Goal: Information Seeking & Learning: Obtain resource

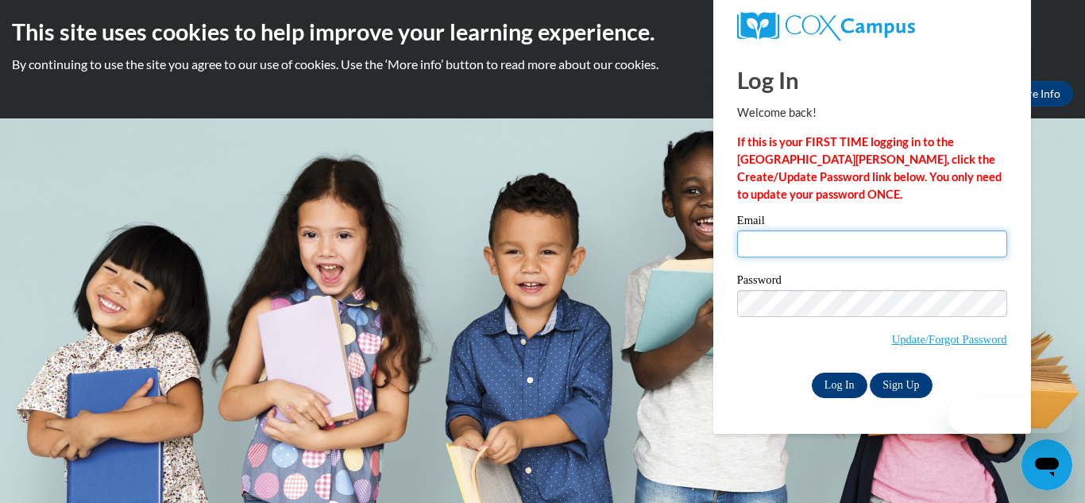
type input "[EMAIL_ADDRESS][DOMAIN_NAME]"
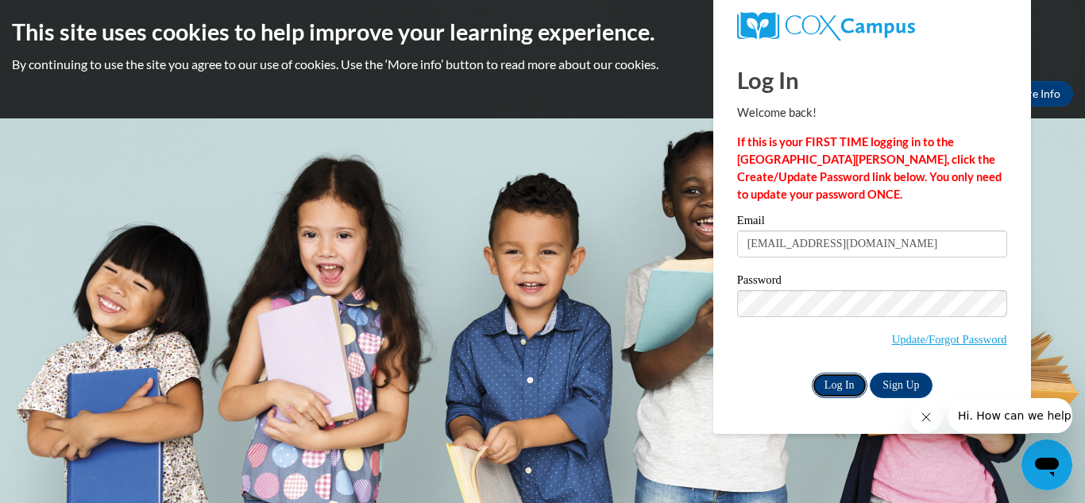
click at [840, 380] on input "Log In" at bounding box center [840, 384] width 56 height 25
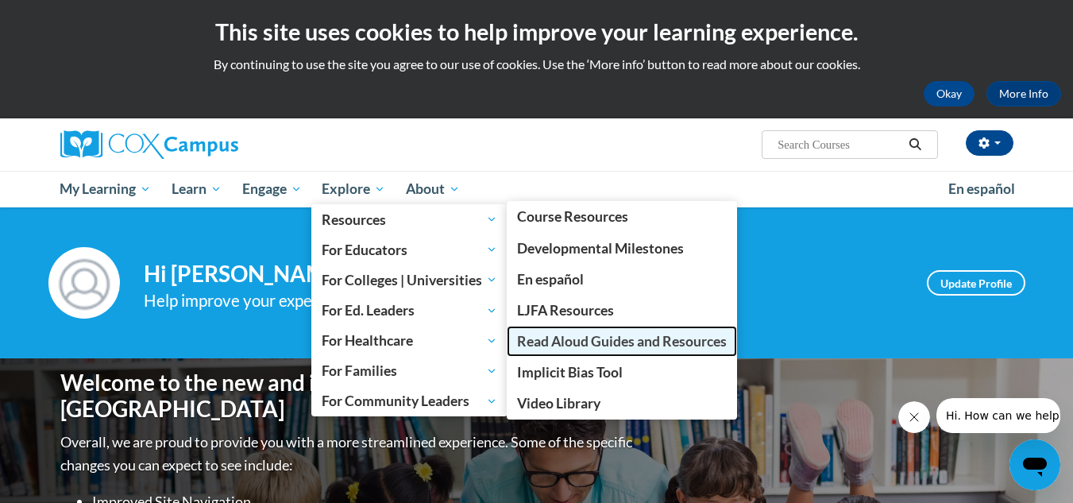
click at [556, 346] on span "Read Aloud Guides and Resources" at bounding box center [622, 341] width 210 height 17
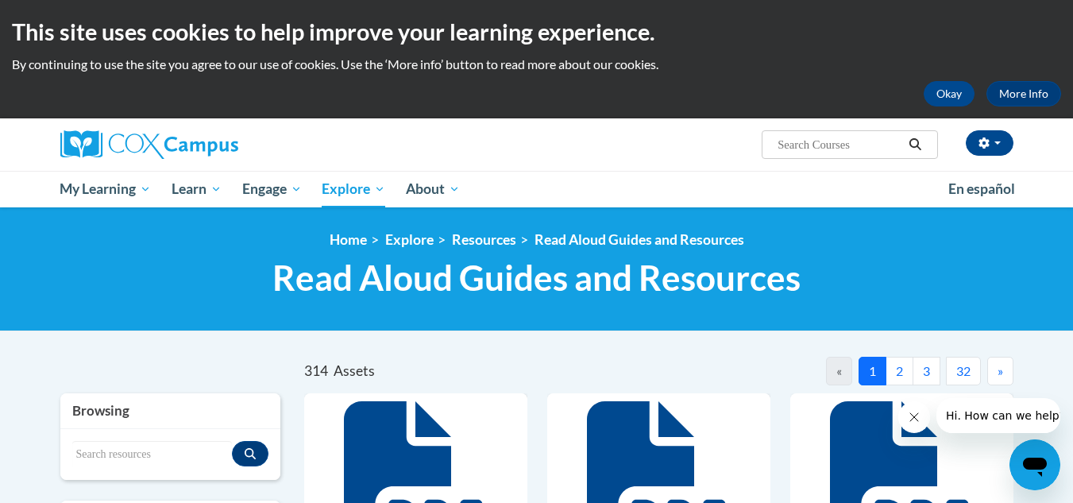
click at [900, 372] on button "2" at bounding box center [900, 371] width 28 height 29
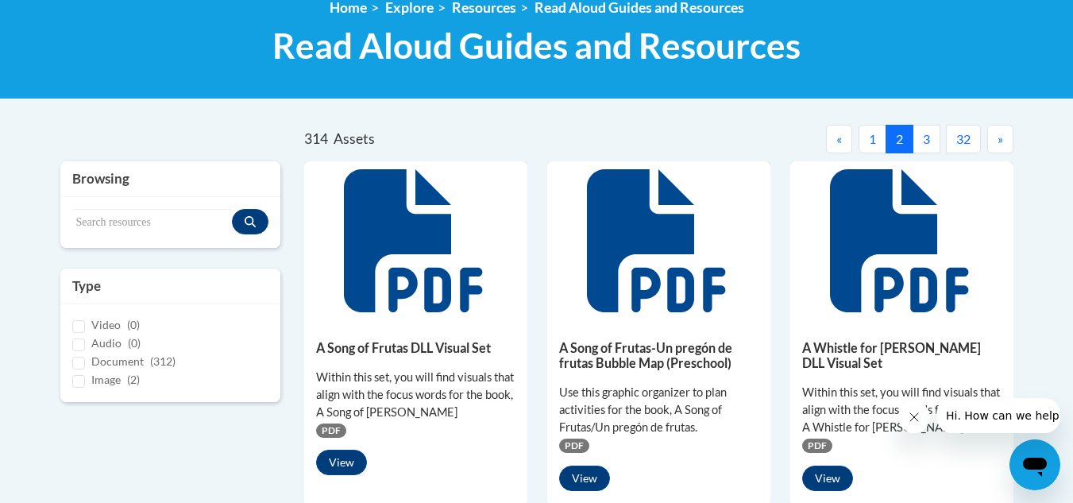
scroll to position [233, 0]
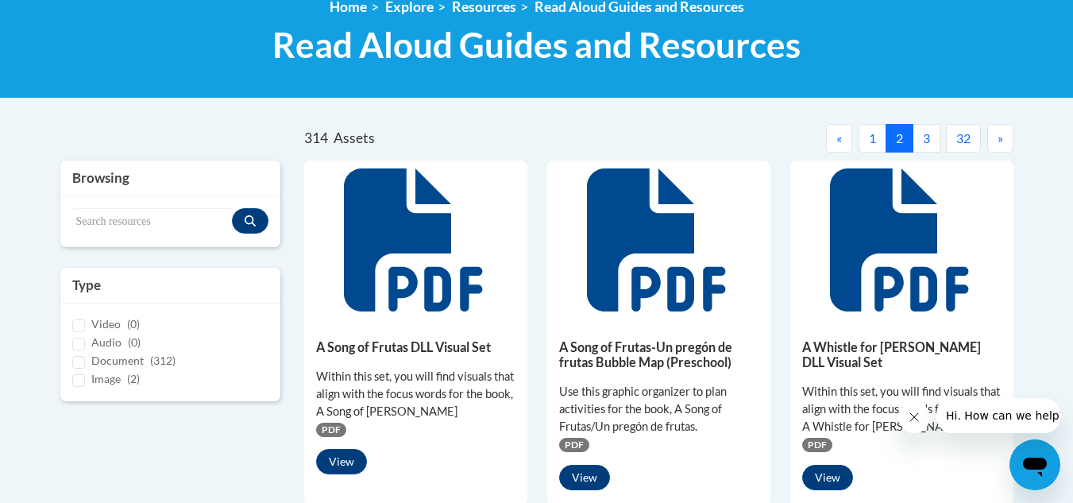
click at [929, 140] on button "3" at bounding box center [927, 138] width 28 height 29
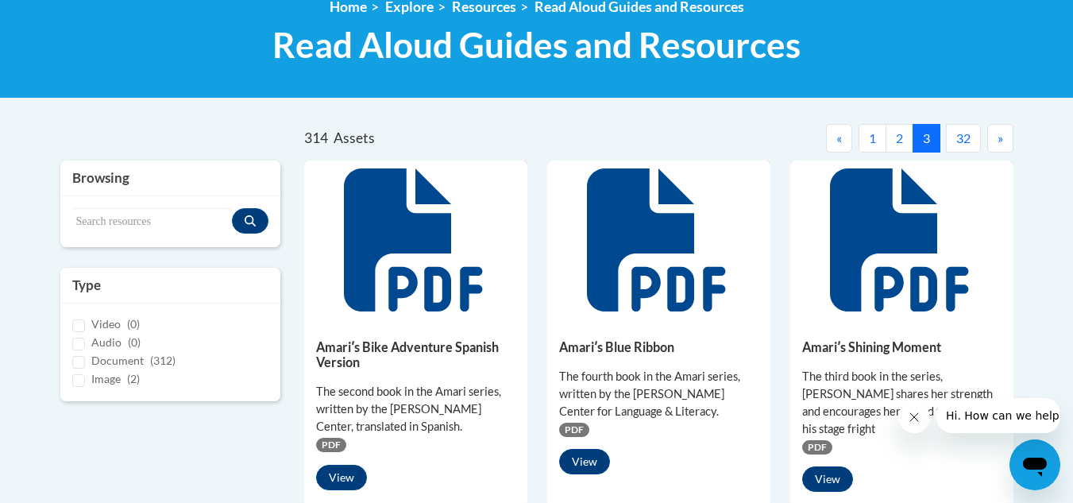
click at [929, 140] on button "3" at bounding box center [927, 138] width 28 height 29
click at [999, 141] on span "»" at bounding box center [1001, 137] width 6 height 15
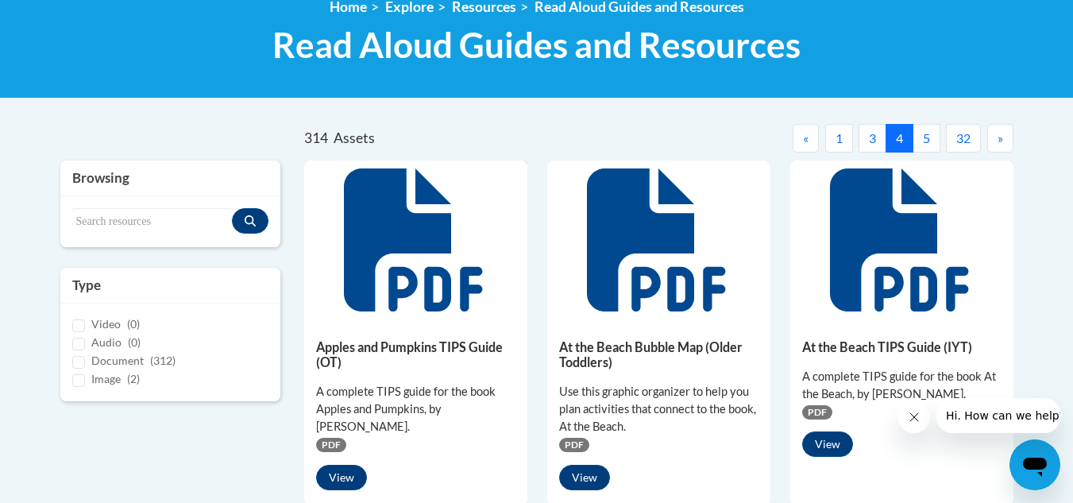
click at [999, 141] on span "»" at bounding box center [1001, 137] width 6 height 15
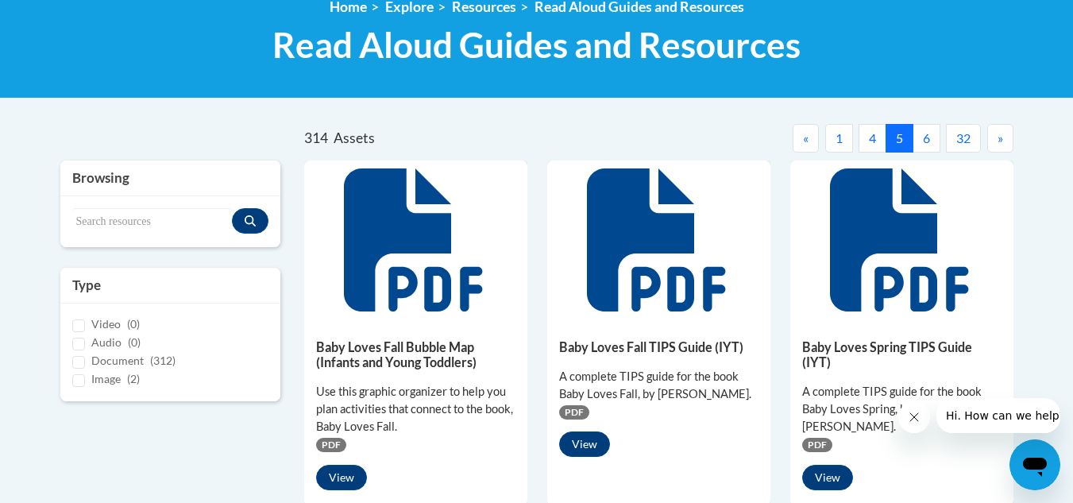
click at [999, 141] on span "»" at bounding box center [1001, 137] width 6 height 15
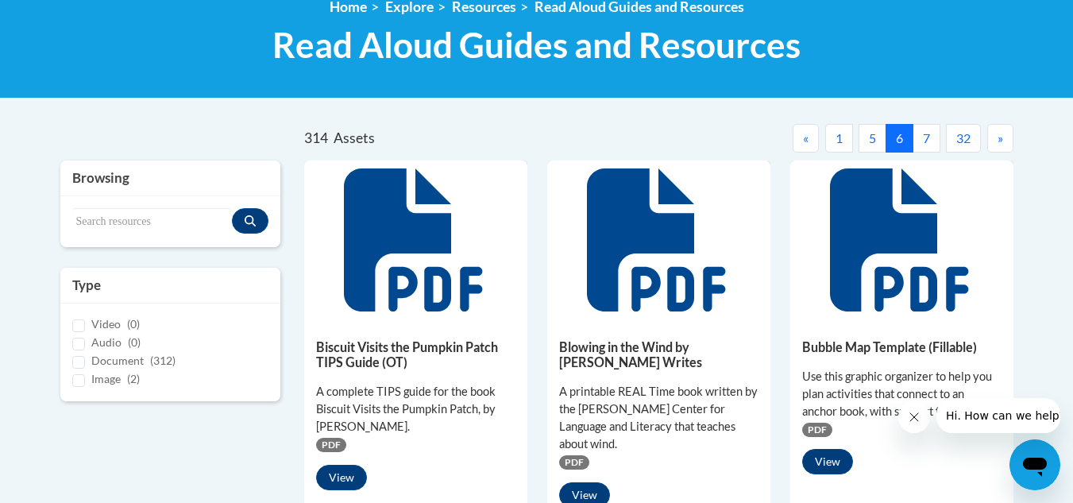
click at [999, 141] on span "»" at bounding box center [1001, 137] width 6 height 15
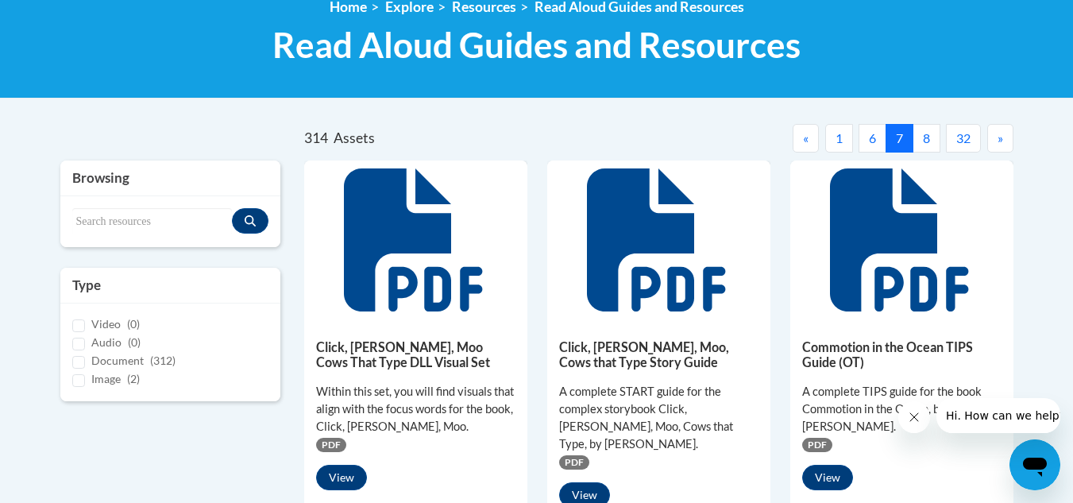
click at [999, 141] on span "»" at bounding box center [1001, 137] width 6 height 15
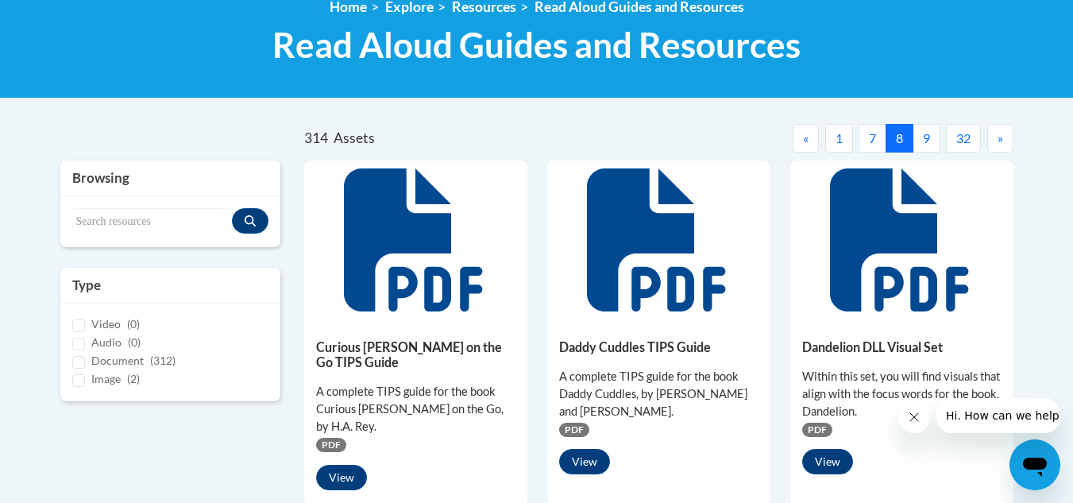
click at [999, 141] on span "»" at bounding box center [1001, 137] width 6 height 15
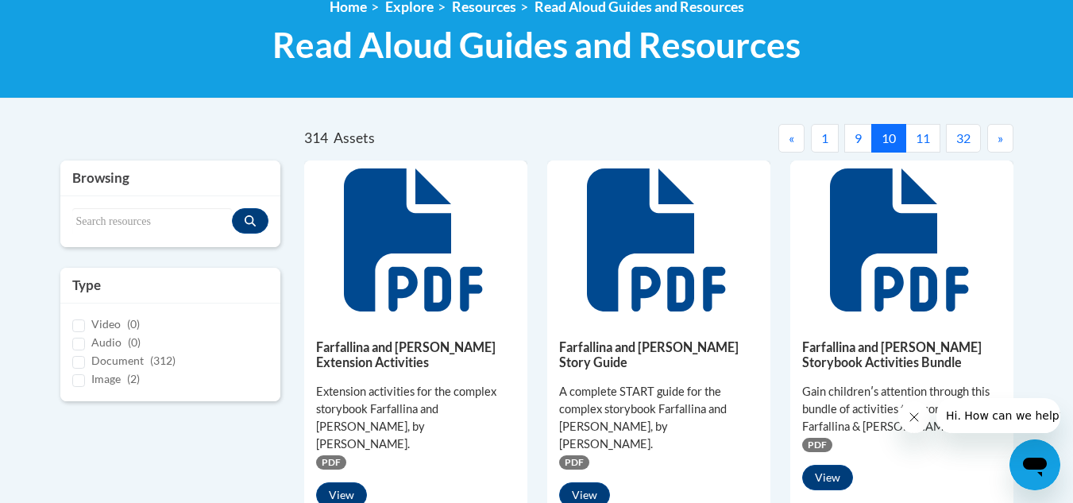
click at [850, 132] on button "9" at bounding box center [858, 138] width 28 height 29
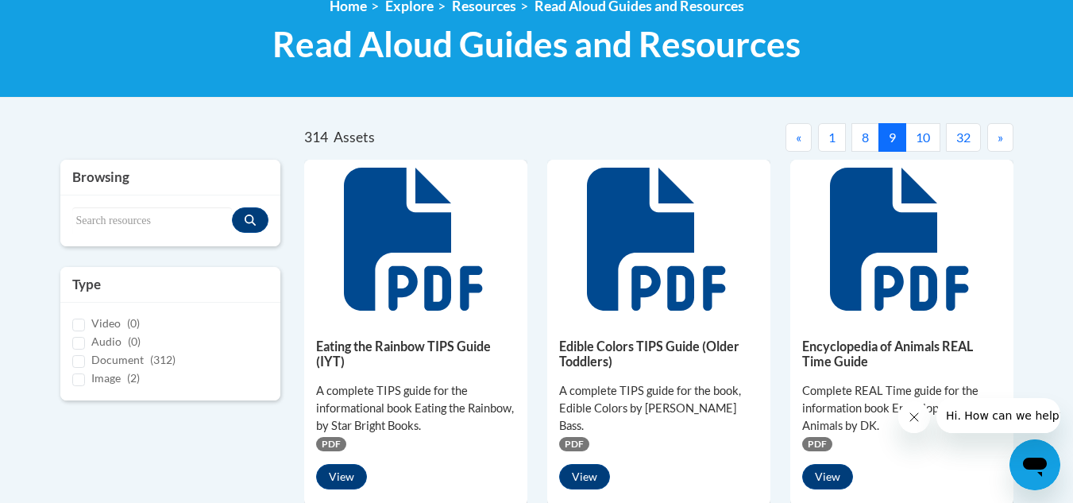
scroll to position [215, 0]
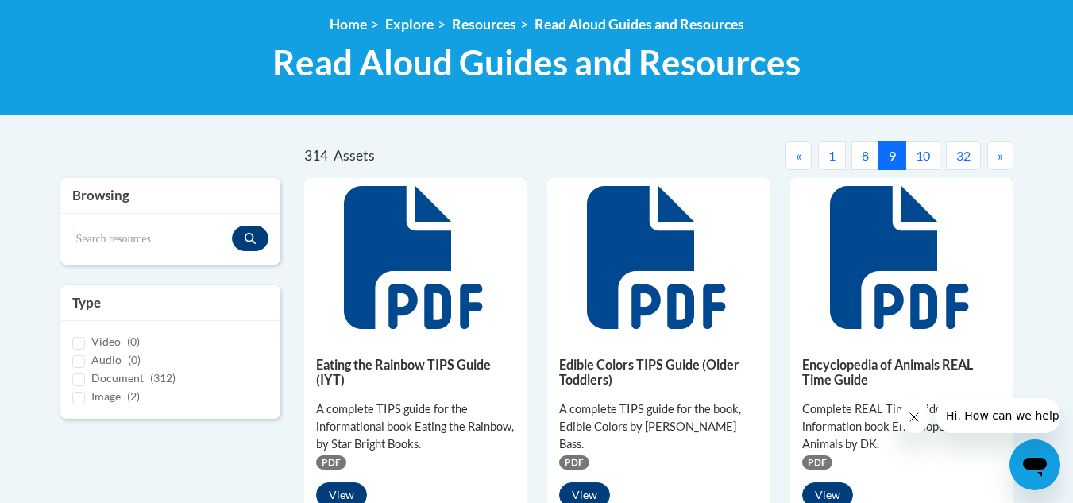
click at [921, 159] on button "10" at bounding box center [922, 155] width 35 height 29
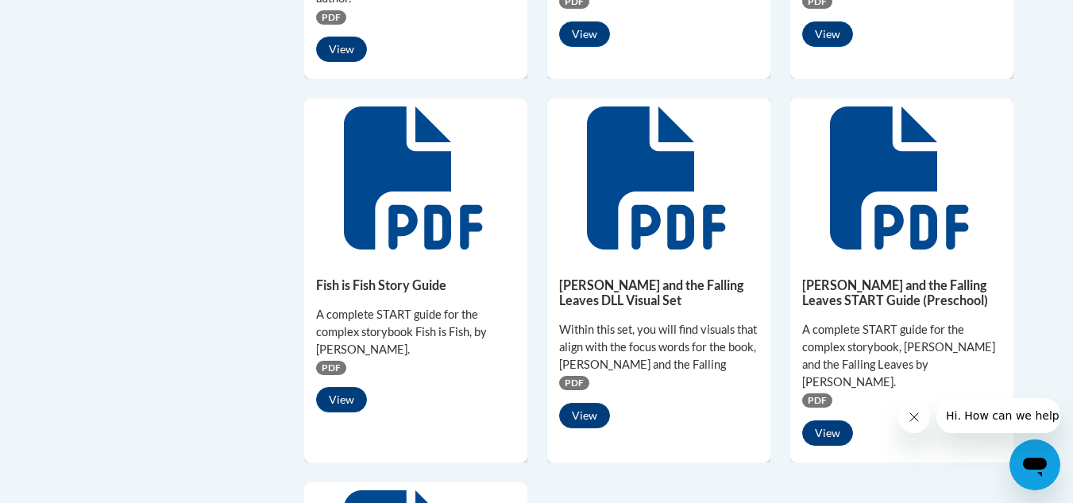
scroll to position [1050, 0]
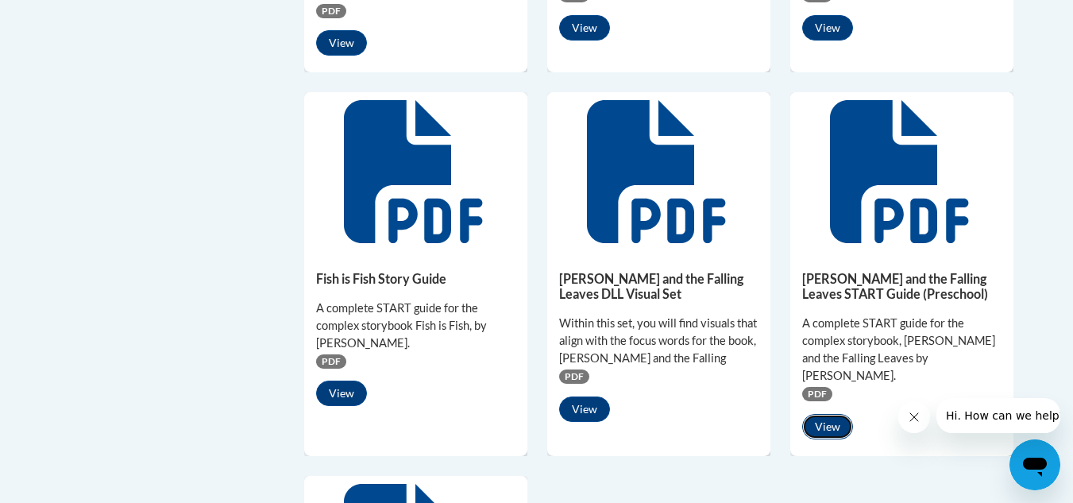
click at [812, 414] on button "View" at bounding box center [827, 426] width 51 height 25
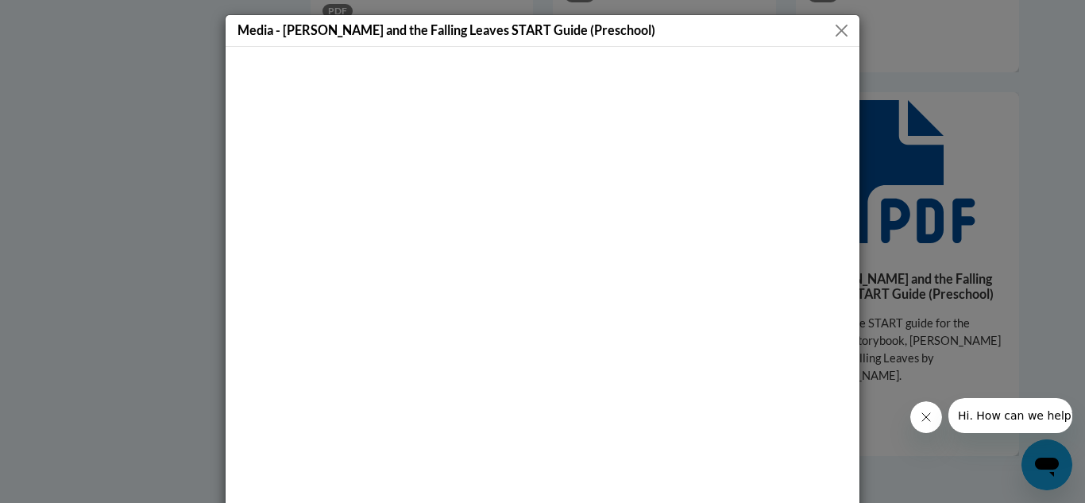
click at [840, 37] on button "Close" at bounding box center [842, 31] width 20 height 20
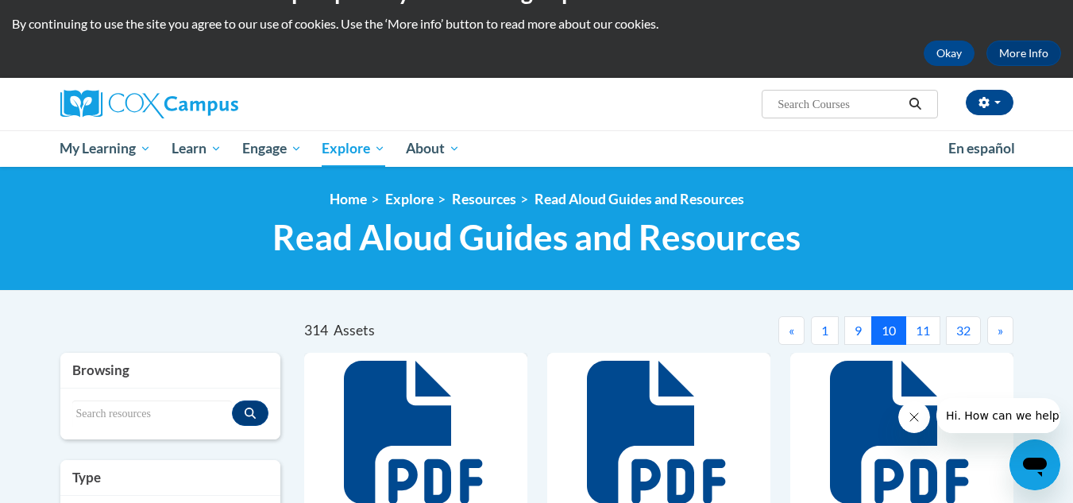
scroll to position [41, 0]
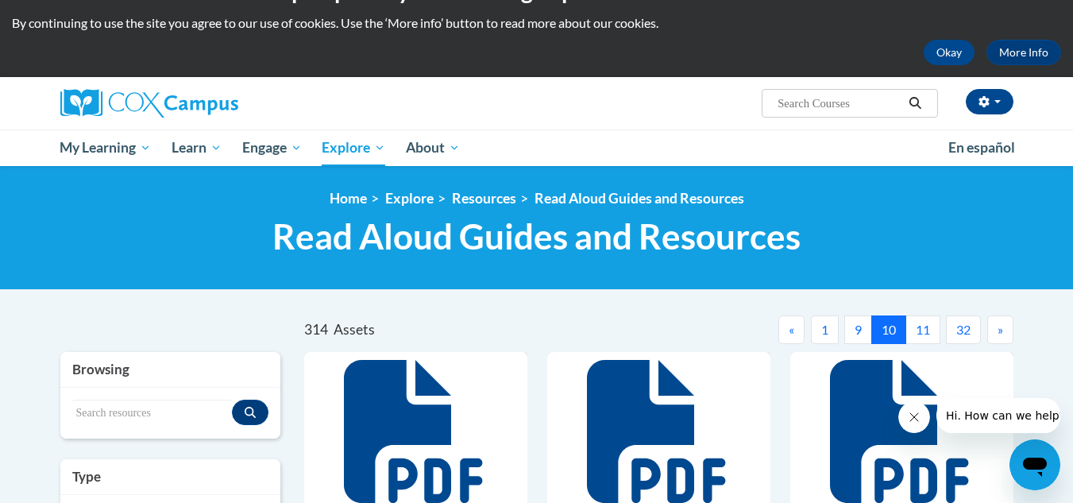
click at [998, 336] on span "»" at bounding box center [1001, 329] width 6 height 15
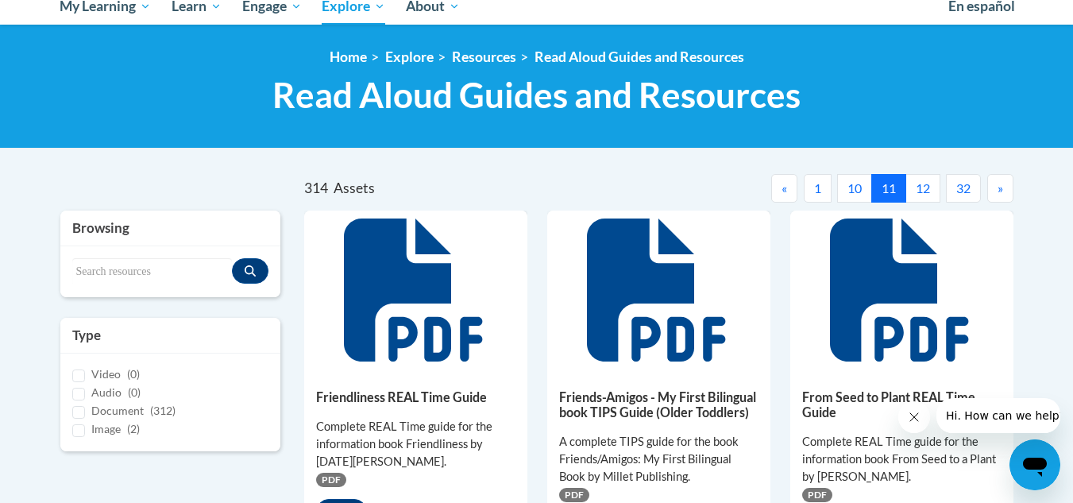
scroll to position [183, 0]
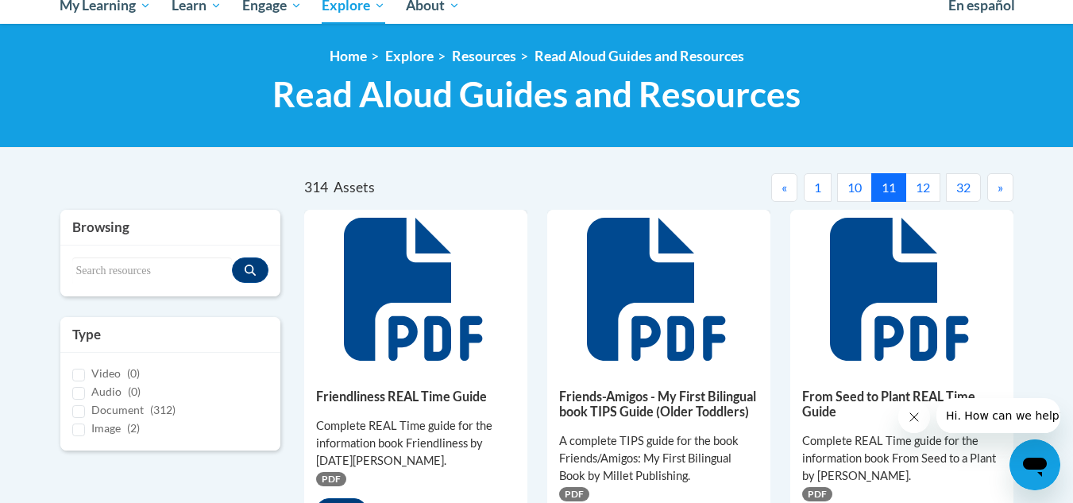
click at [1003, 183] on button "»" at bounding box center [1000, 187] width 26 height 29
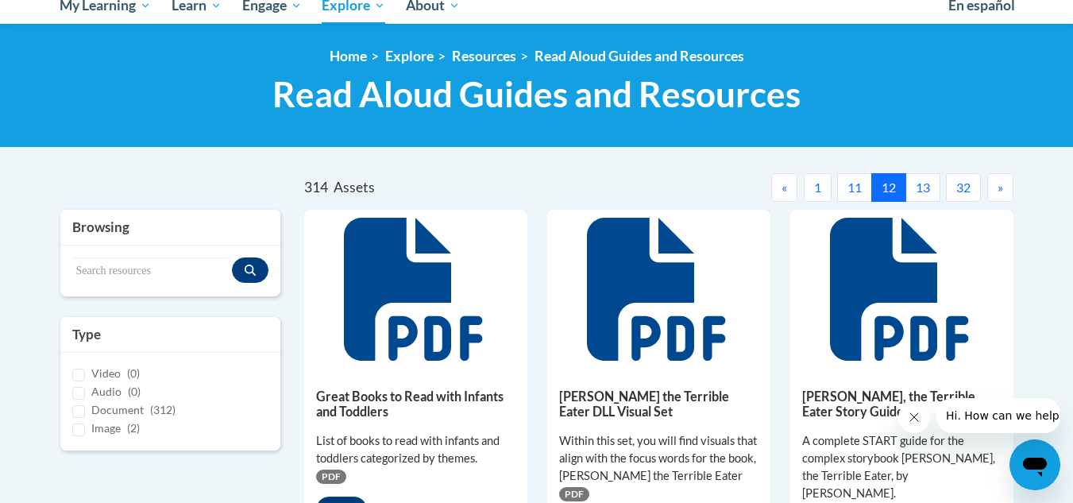
click at [1003, 183] on button "»" at bounding box center [1000, 187] width 26 height 29
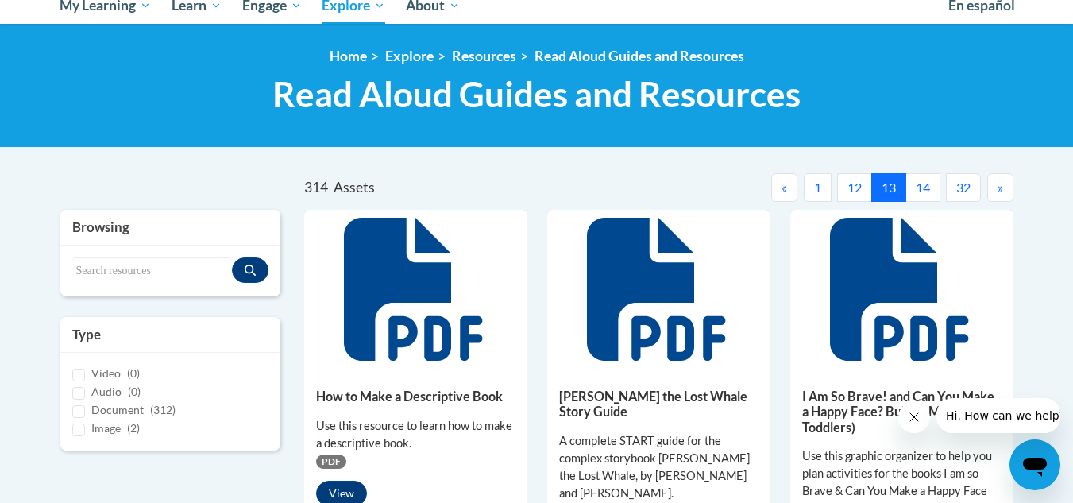
click at [1003, 183] on button "»" at bounding box center [1000, 187] width 26 height 29
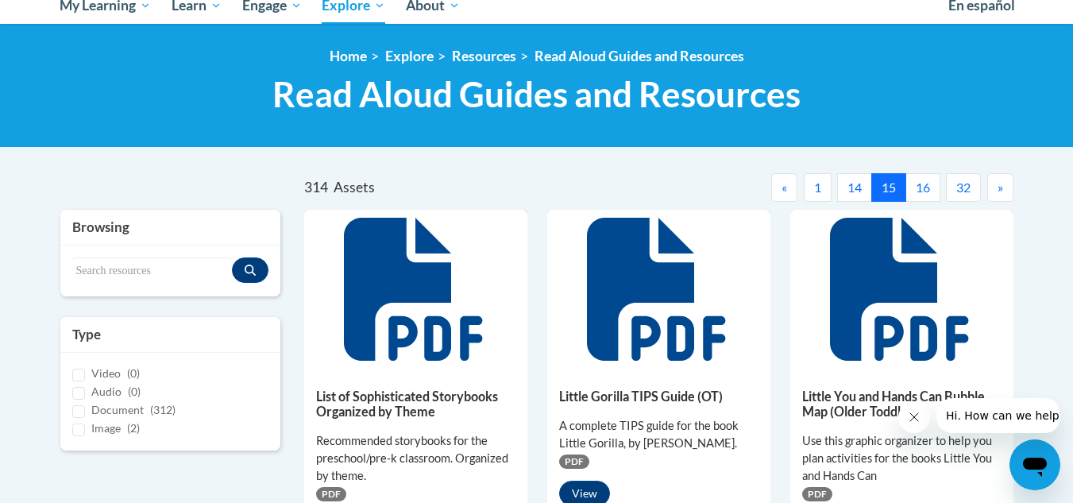
click at [1003, 183] on button "»" at bounding box center [1000, 187] width 26 height 29
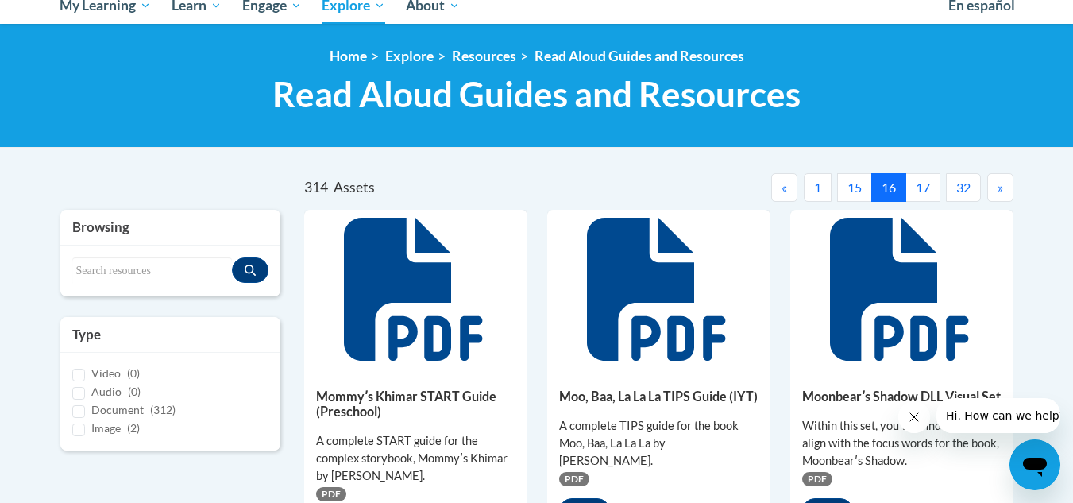
click at [1003, 183] on button "»" at bounding box center [1000, 187] width 26 height 29
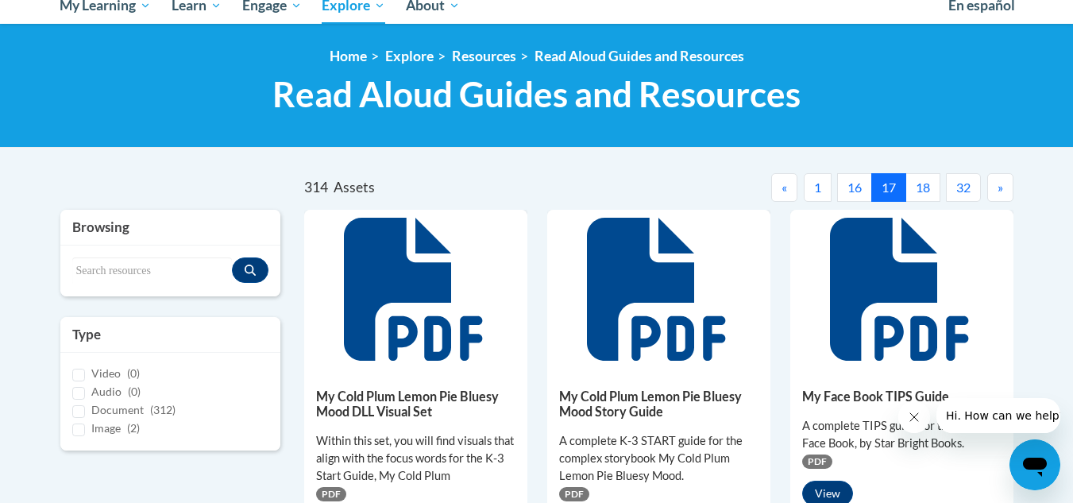
click at [1003, 183] on button "»" at bounding box center [1000, 187] width 26 height 29
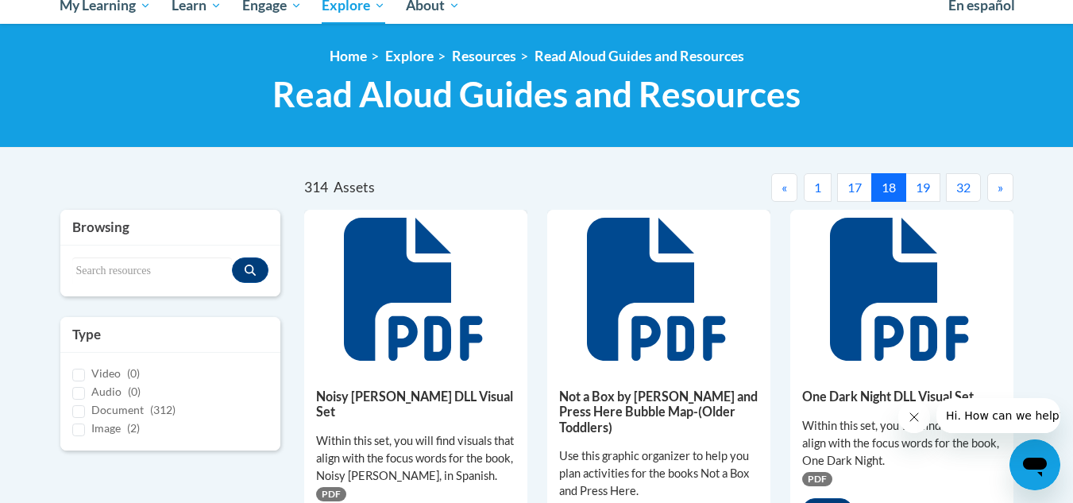
click at [1003, 183] on button "»" at bounding box center [1000, 187] width 26 height 29
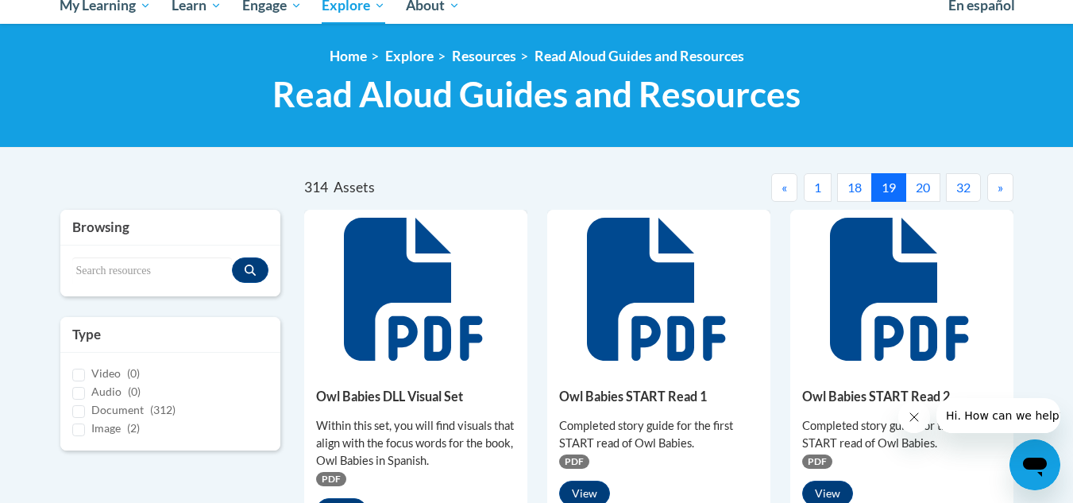
click at [1003, 183] on button "»" at bounding box center [1000, 187] width 26 height 29
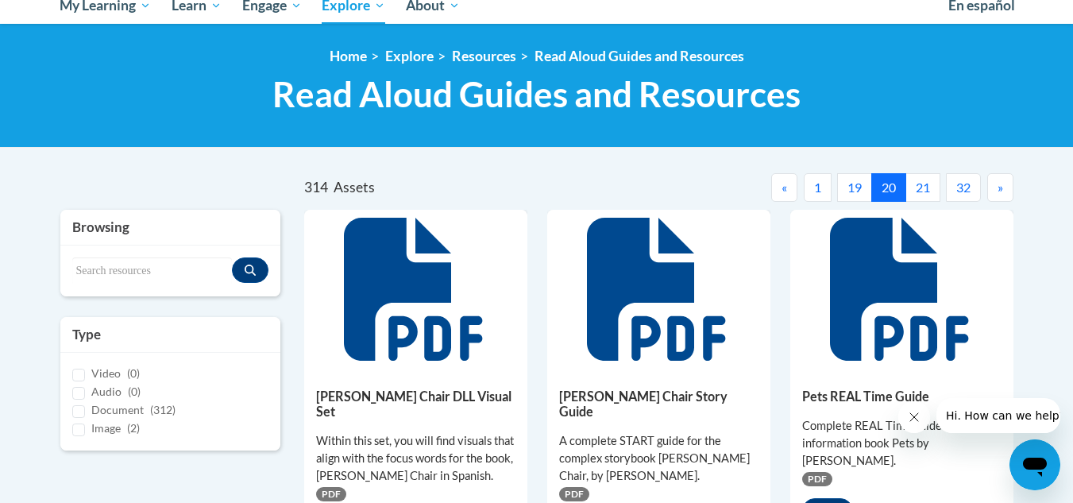
click at [1003, 183] on button "»" at bounding box center [1000, 187] width 26 height 29
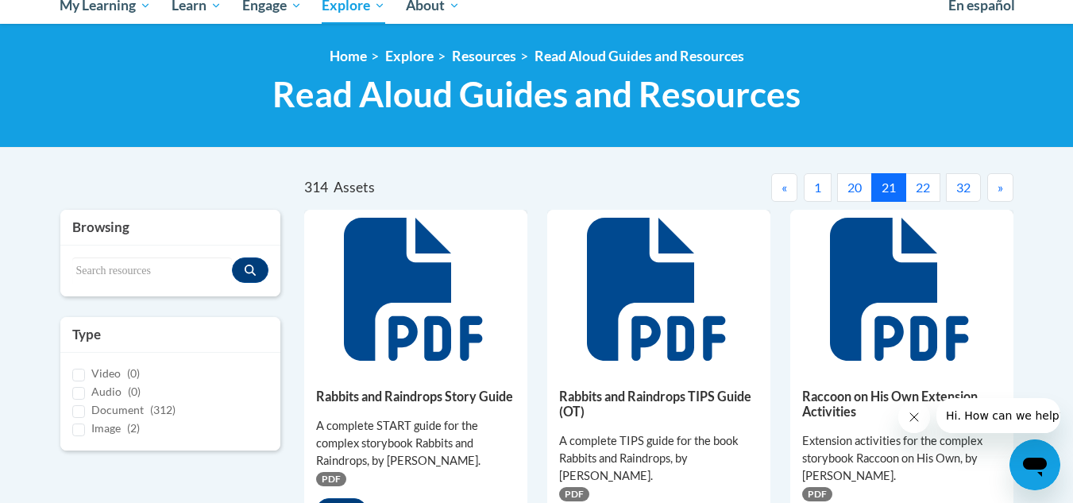
click at [1003, 183] on button "»" at bounding box center [1000, 187] width 26 height 29
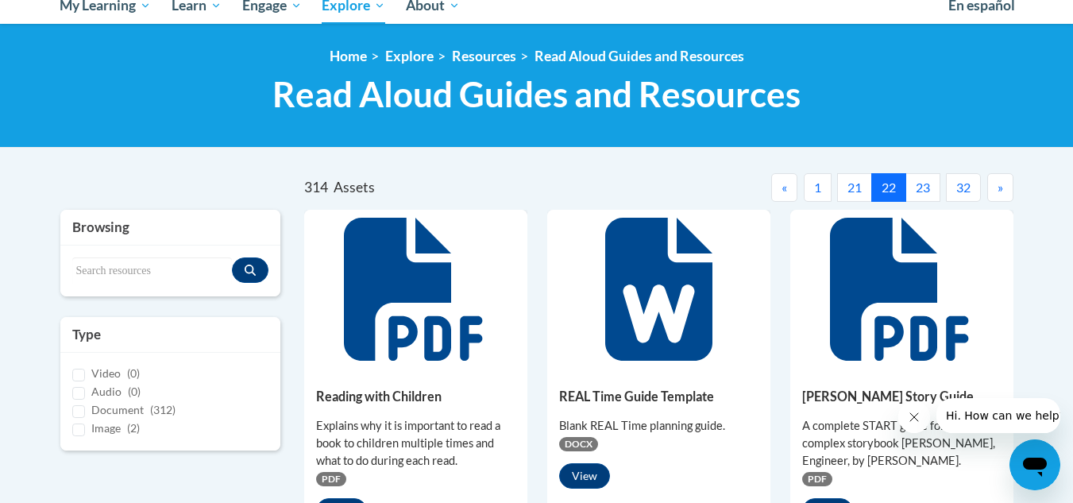
click at [1003, 183] on button "»" at bounding box center [1000, 187] width 26 height 29
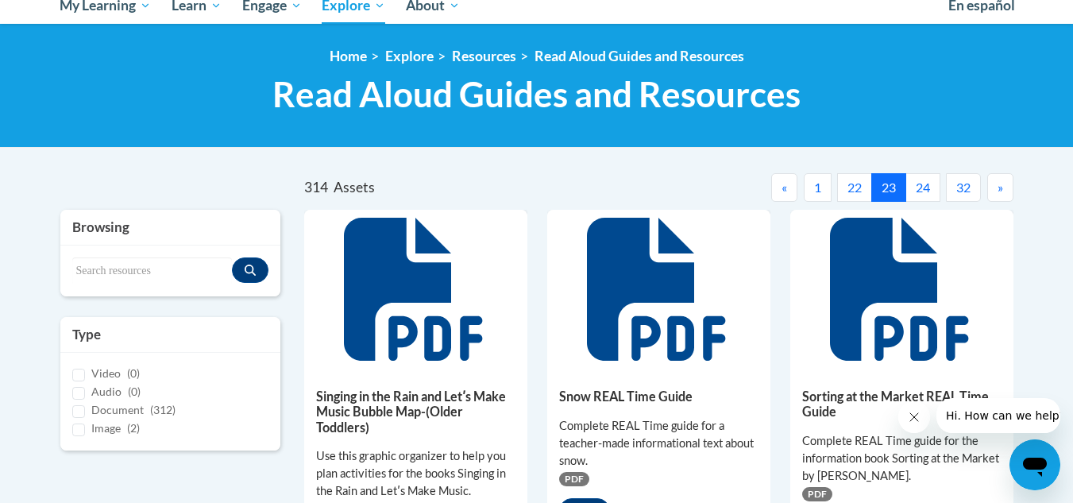
click at [867, 183] on button "22" at bounding box center [854, 187] width 35 height 29
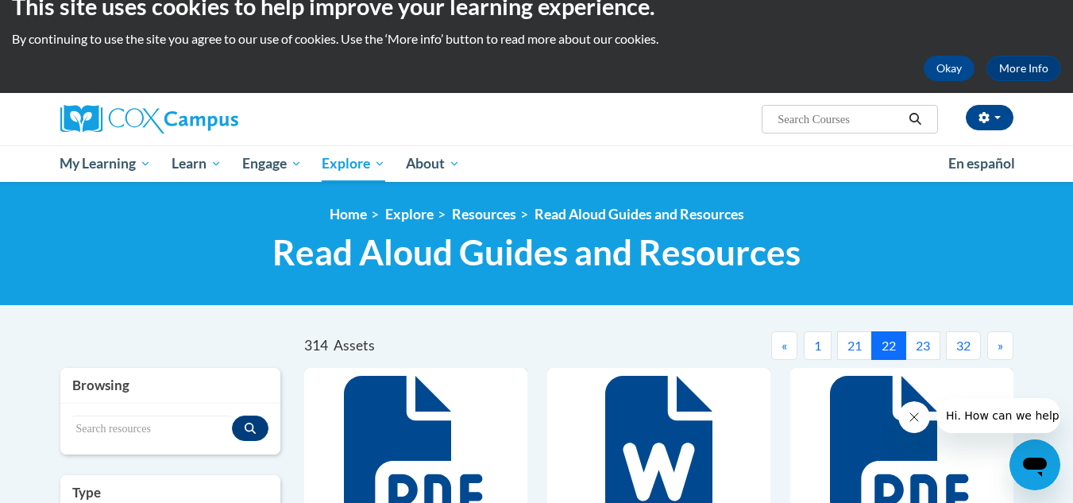
scroll to position [0, 0]
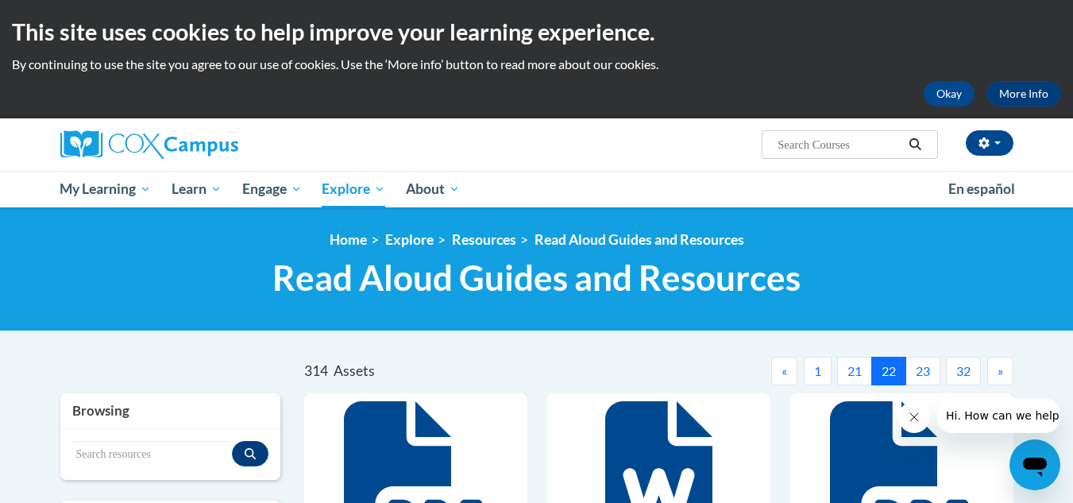
click at [854, 376] on button "21" at bounding box center [854, 371] width 35 height 29
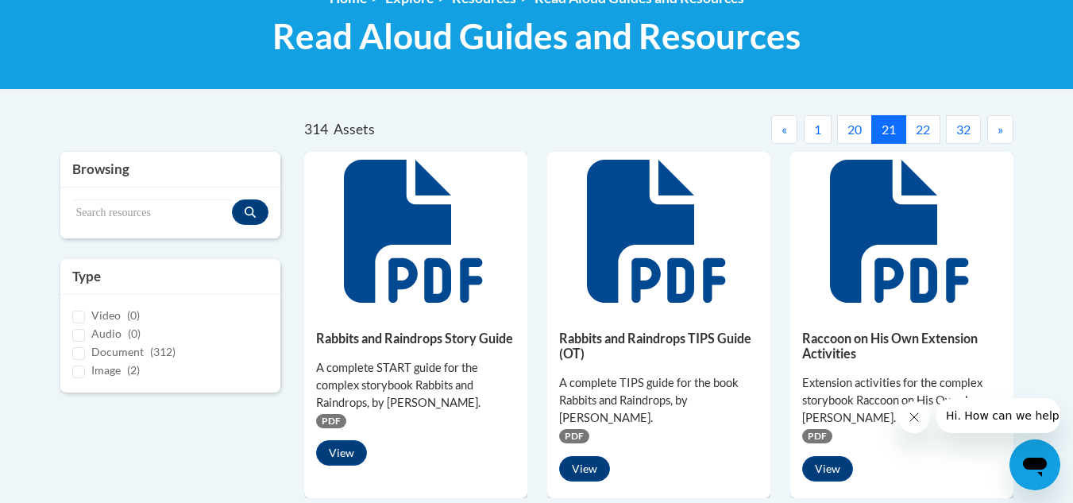
scroll to position [245, 0]
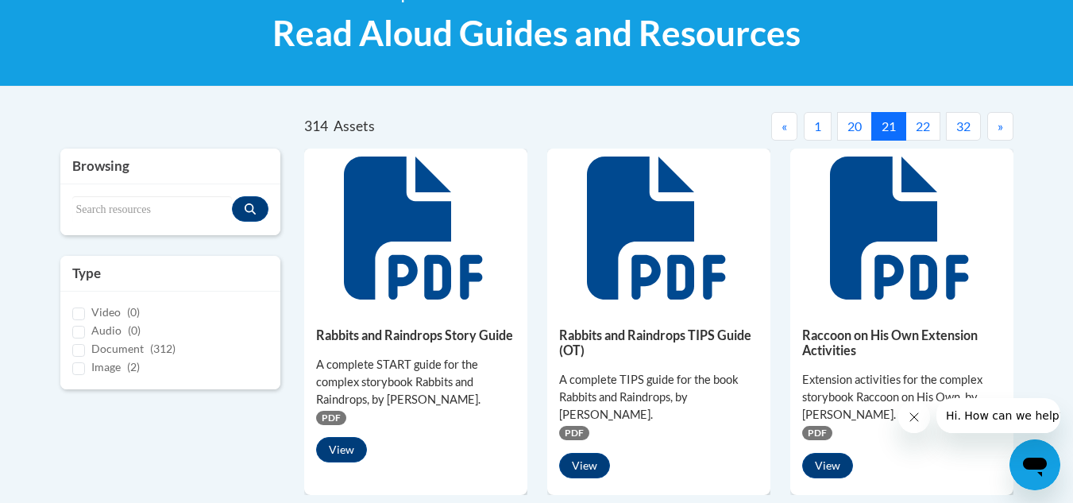
click at [789, 133] on button "«" at bounding box center [784, 126] width 26 height 29
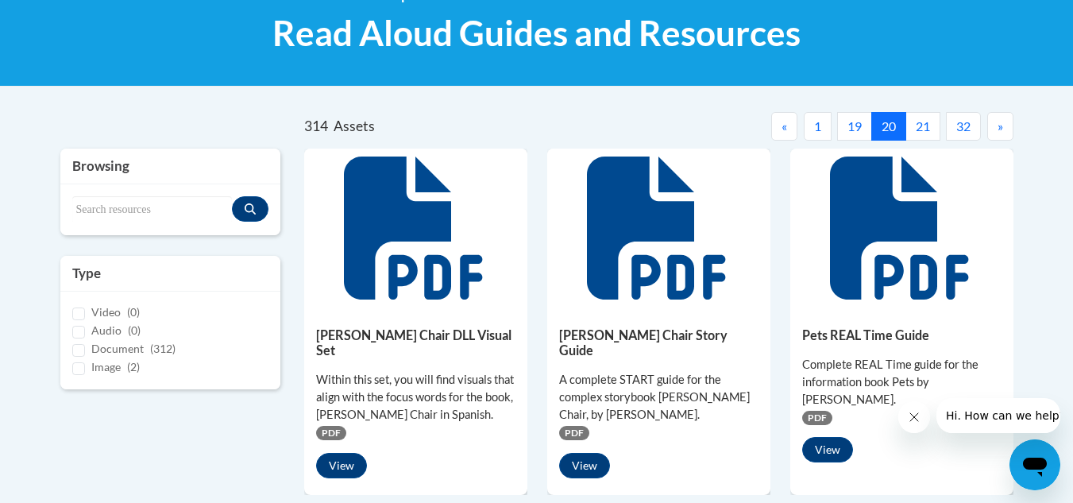
click at [789, 133] on button "«" at bounding box center [784, 126] width 26 height 29
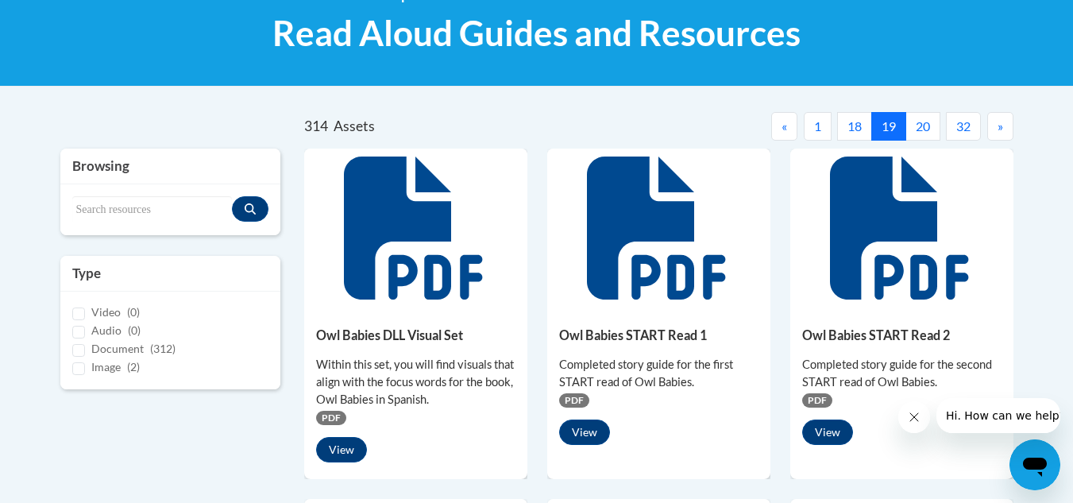
click at [789, 133] on button "«" at bounding box center [784, 126] width 26 height 29
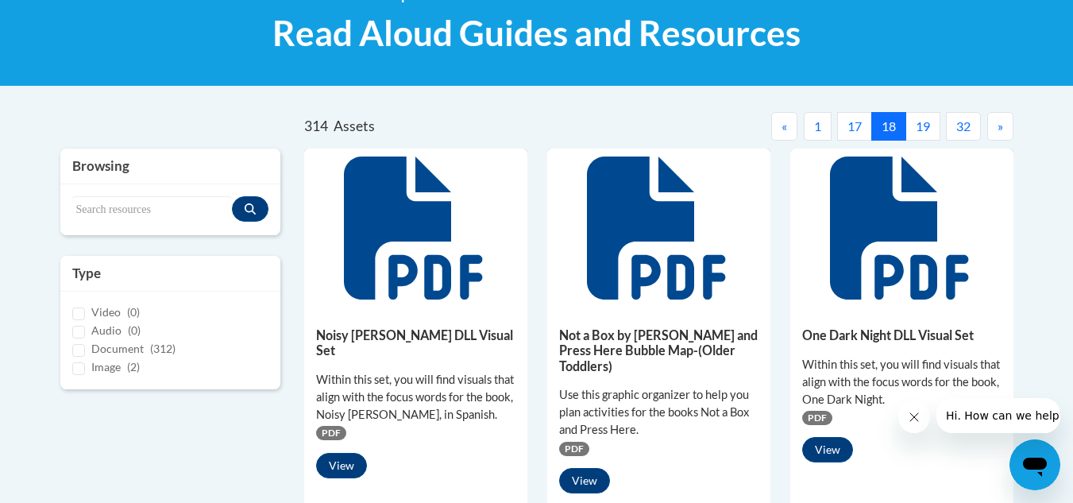
click at [789, 133] on button "«" at bounding box center [784, 126] width 26 height 29
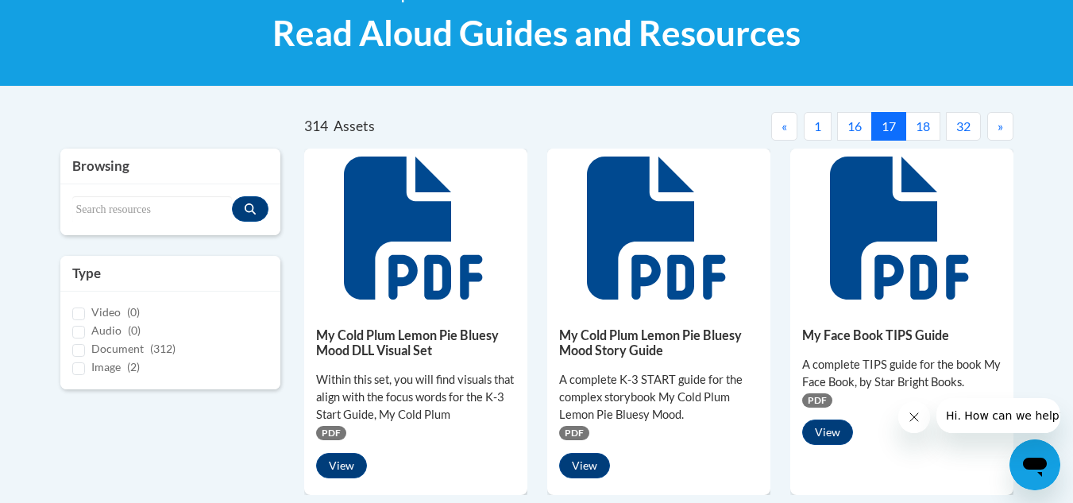
click at [991, 126] on button "»" at bounding box center [1000, 126] width 26 height 29
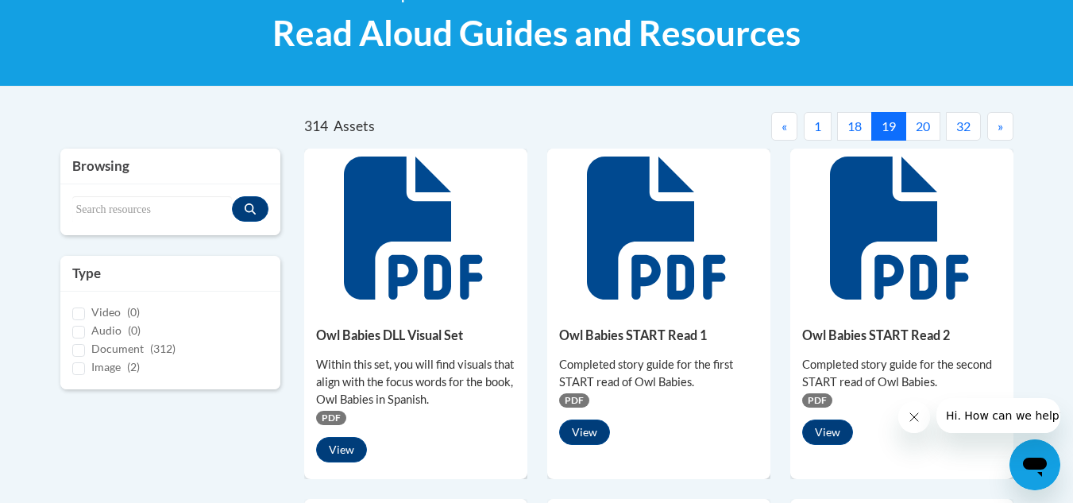
click at [991, 126] on button "»" at bounding box center [1000, 126] width 26 height 29
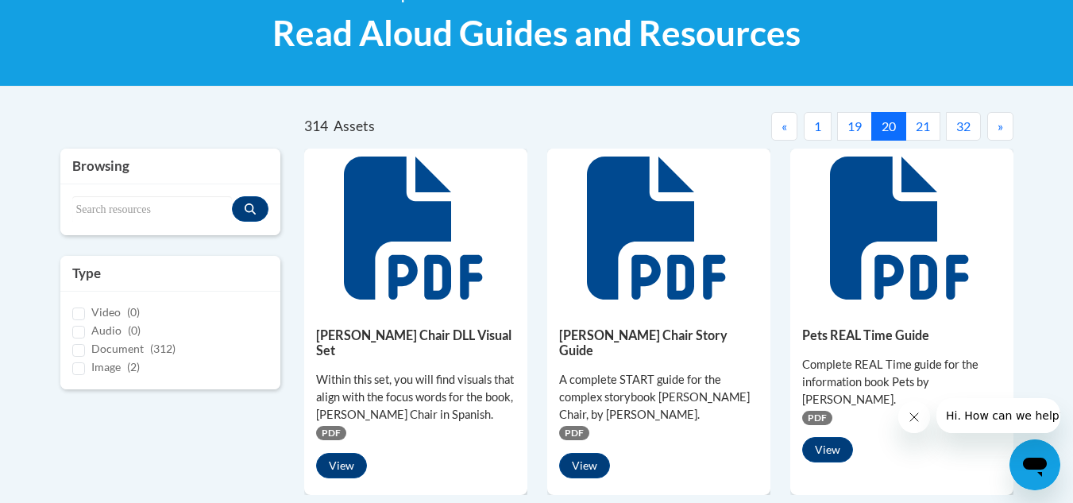
click at [991, 126] on button "»" at bounding box center [1000, 126] width 26 height 29
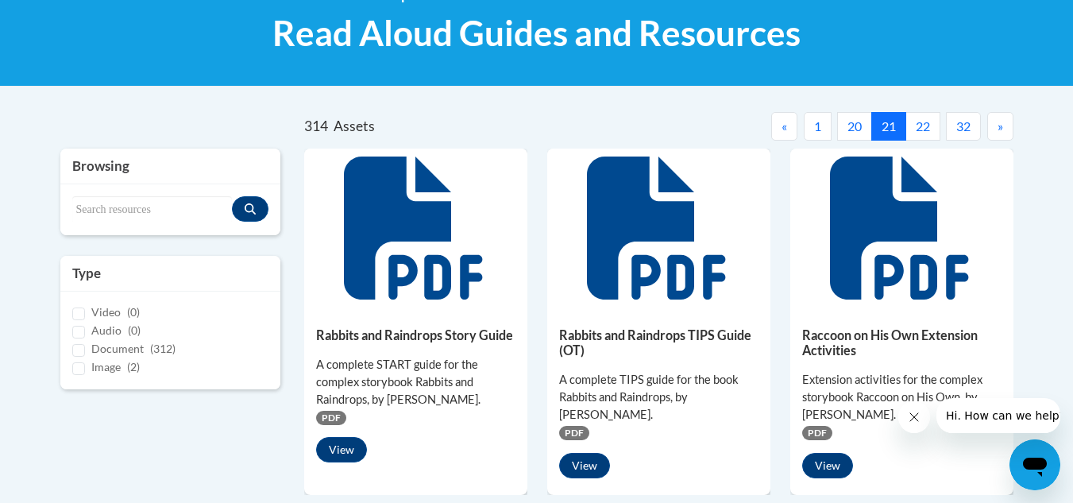
click at [991, 126] on button "»" at bounding box center [1000, 126] width 26 height 29
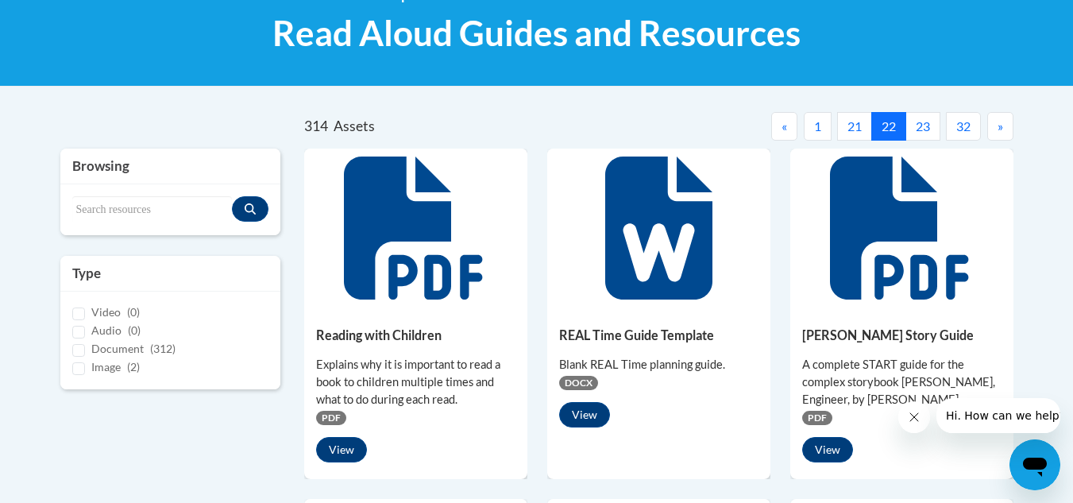
click at [991, 126] on button "»" at bounding box center [1000, 126] width 26 height 29
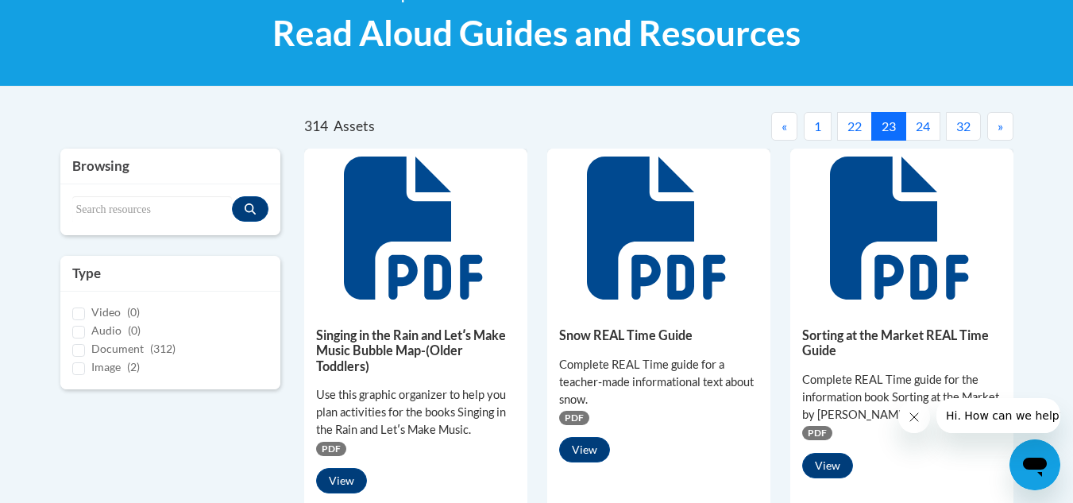
click at [991, 126] on button "»" at bounding box center [1000, 126] width 26 height 29
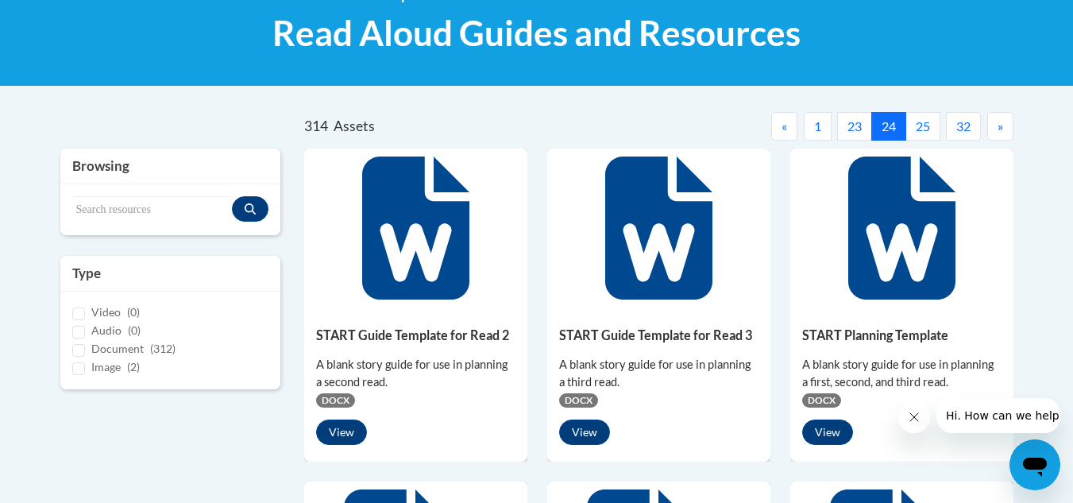
click at [991, 126] on button "»" at bounding box center [1000, 126] width 26 height 29
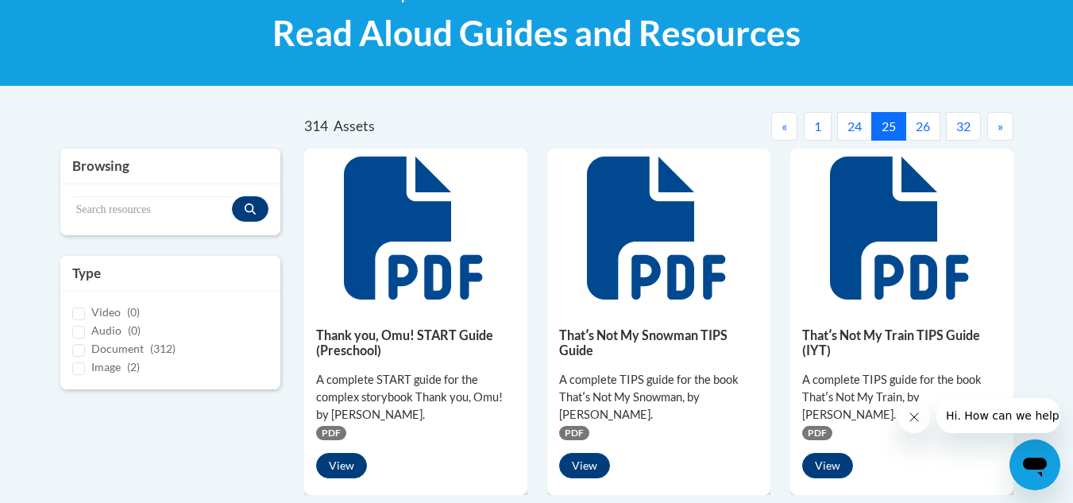
click at [859, 140] on button "24" at bounding box center [854, 126] width 35 height 29
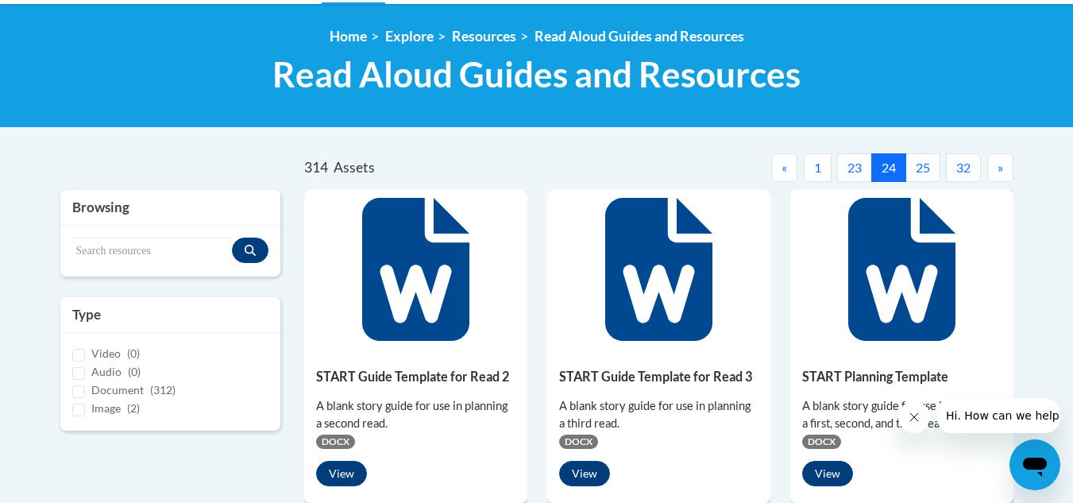
scroll to position [0, 0]
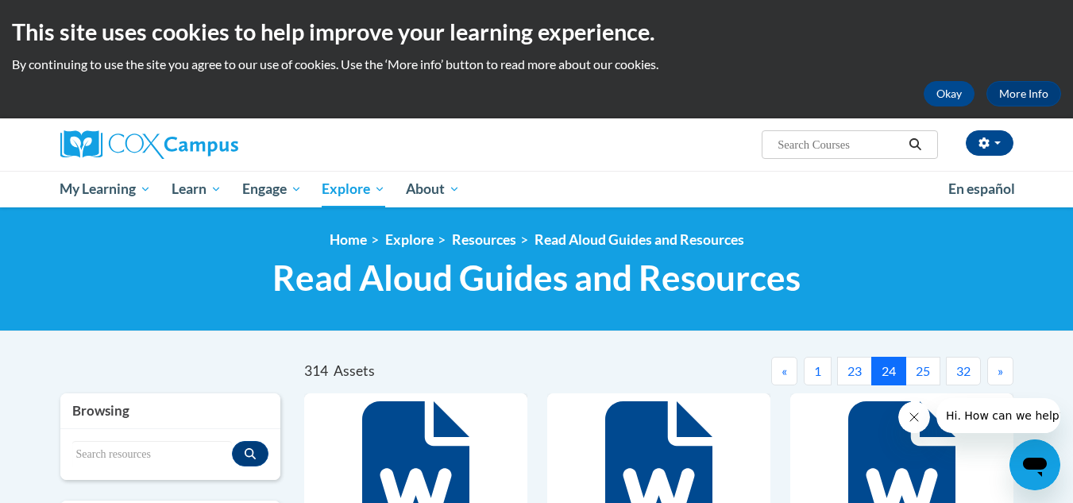
click at [998, 367] on span "»" at bounding box center [1001, 370] width 6 height 15
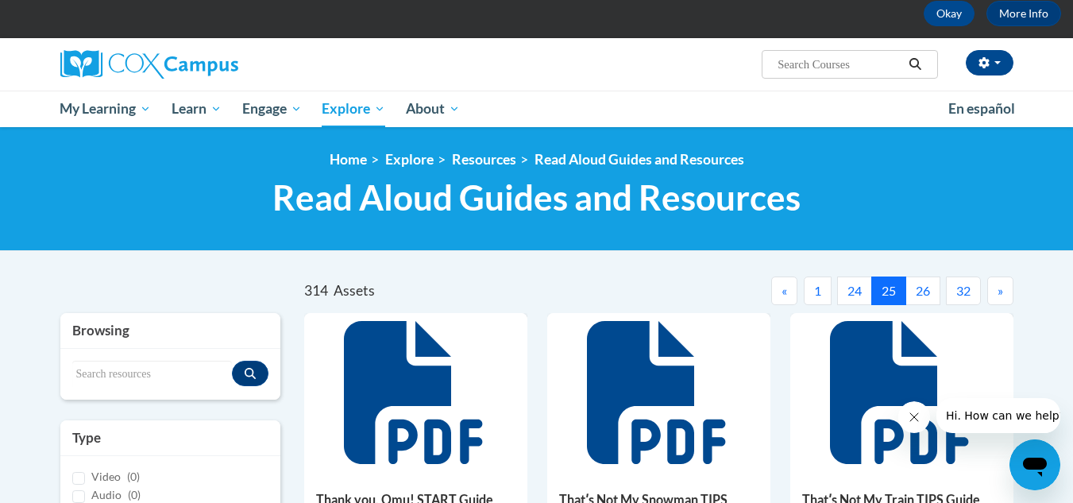
scroll to position [34, 0]
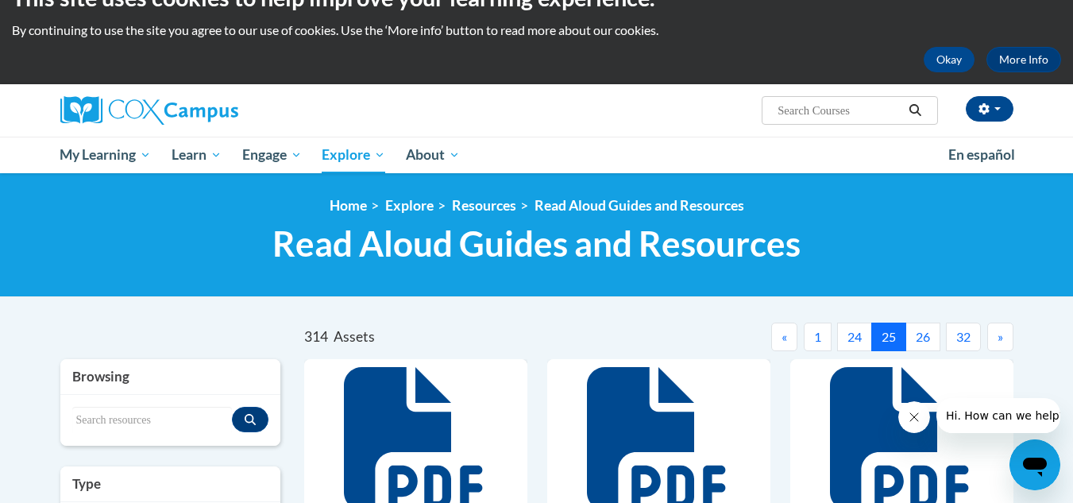
click at [994, 334] on button "»" at bounding box center [1000, 336] width 26 height 29
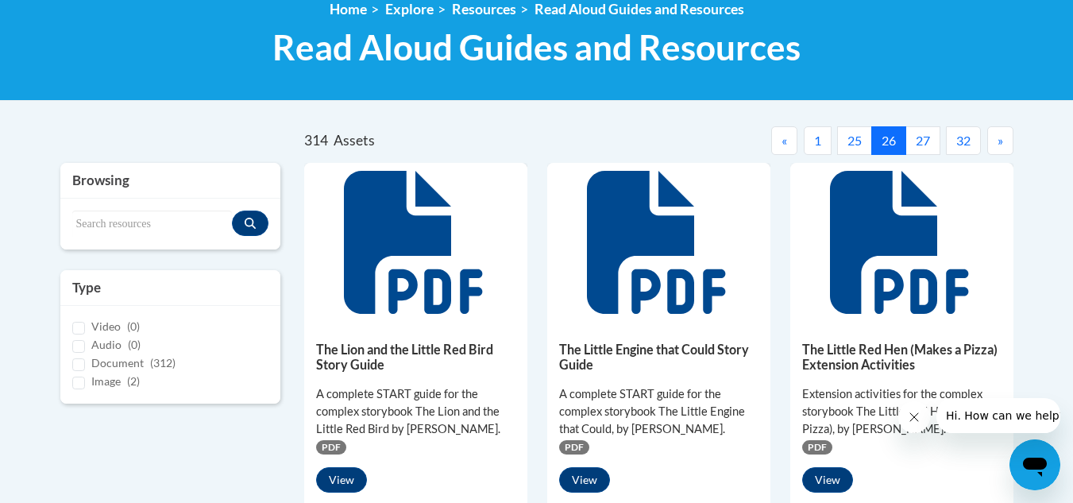
scroll to position [230, 0]
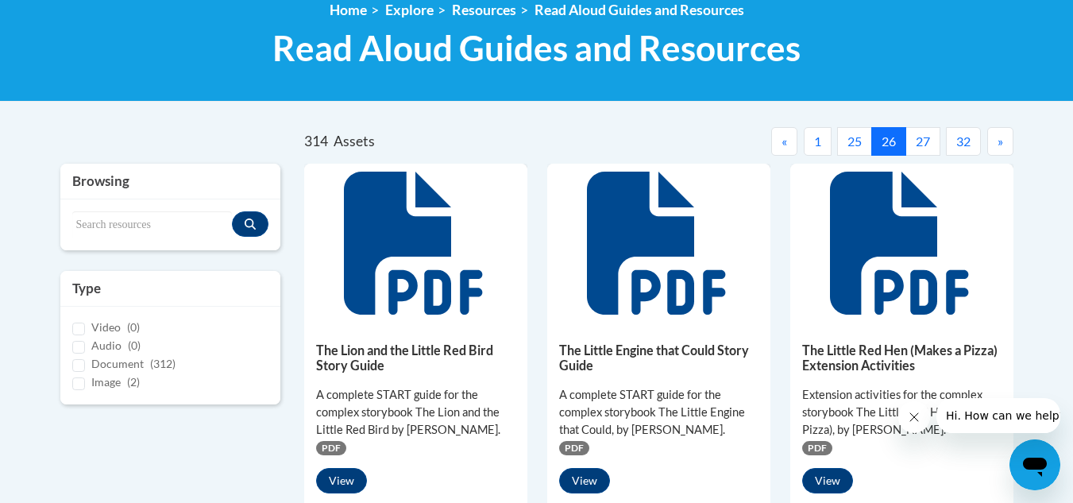
click at [998, 149] on button "»" at bounding box center [1000, 141] width 26 height 29
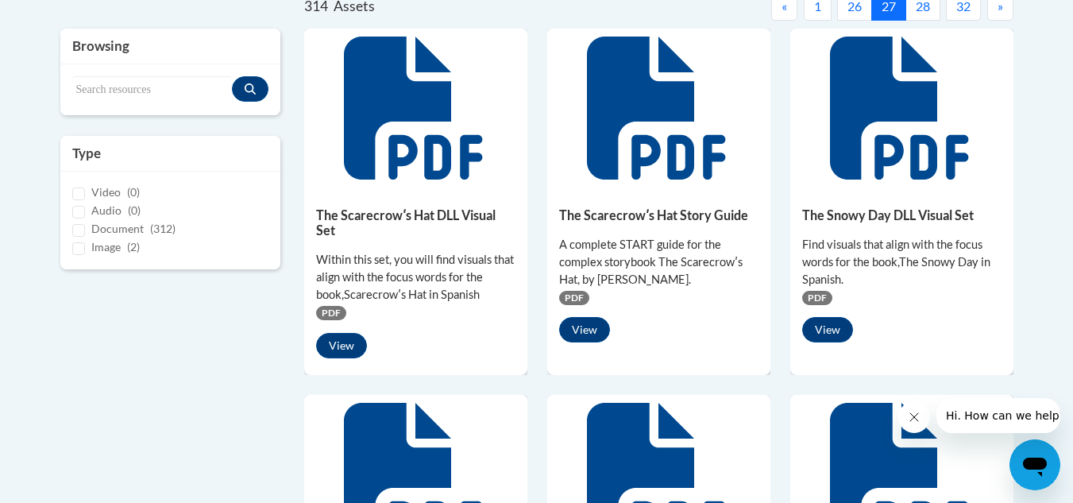
scroll to position [365, 0]
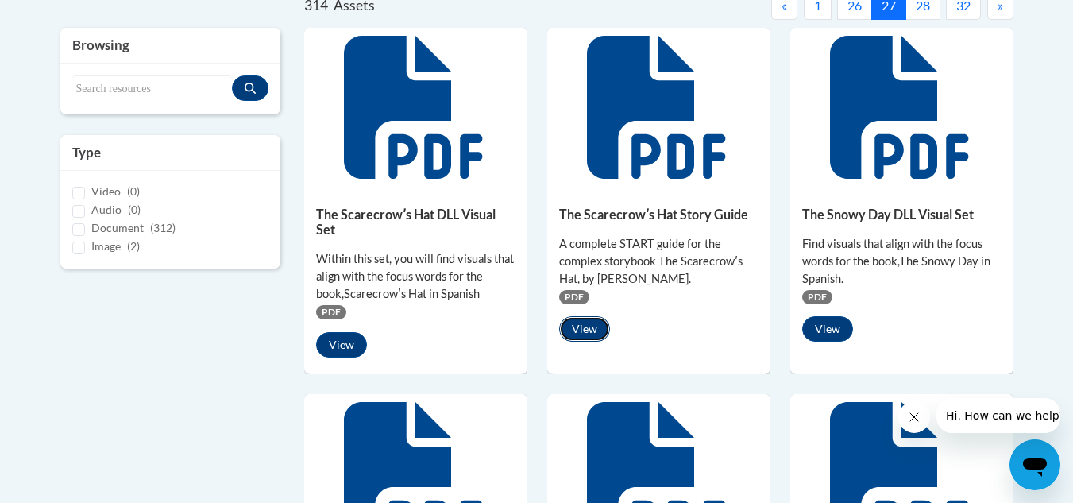
click at [577, 331] on button "View" at bounding box center [584, 328] width 51 height 25
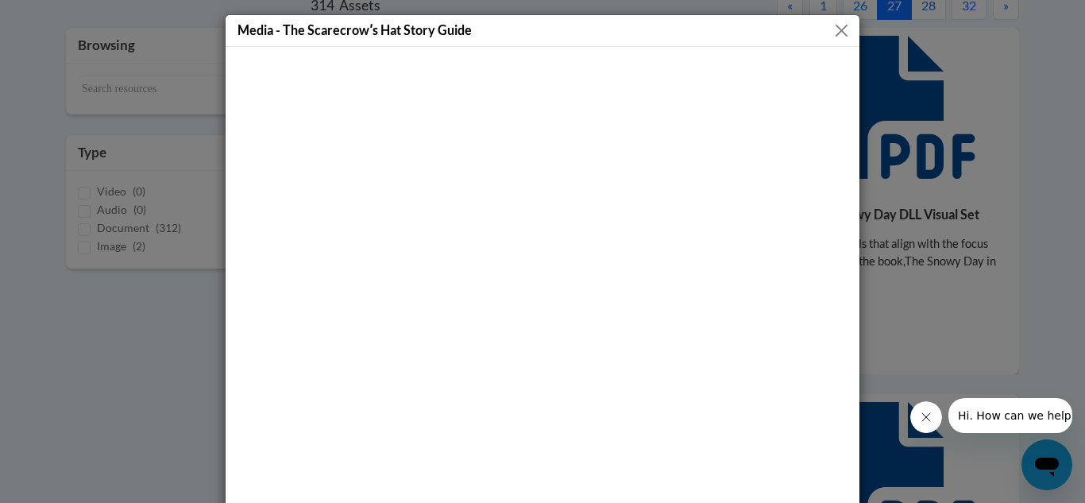
click at [841, 32] on button "Close" at bounding box center [842, 31] width 20 height 20
